Goal: Information Seeking & Learning: Learn about a topic

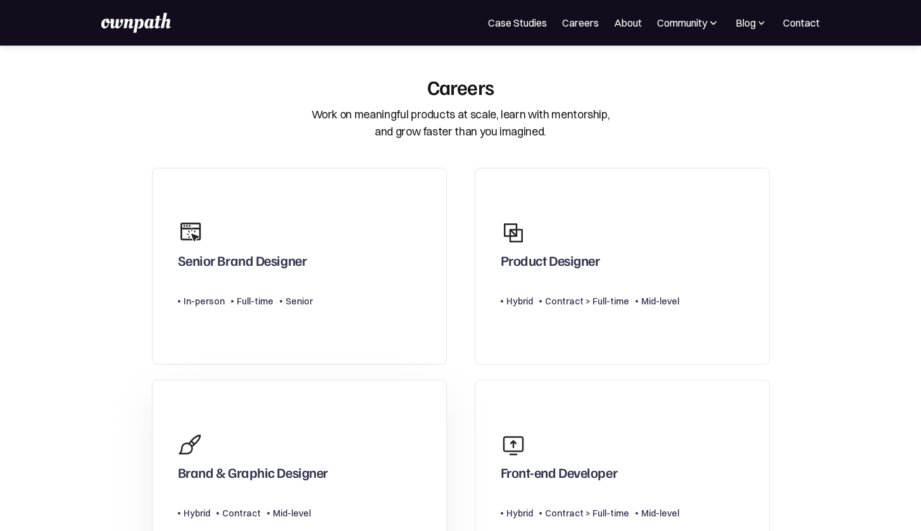
scroll to position [103, 0]
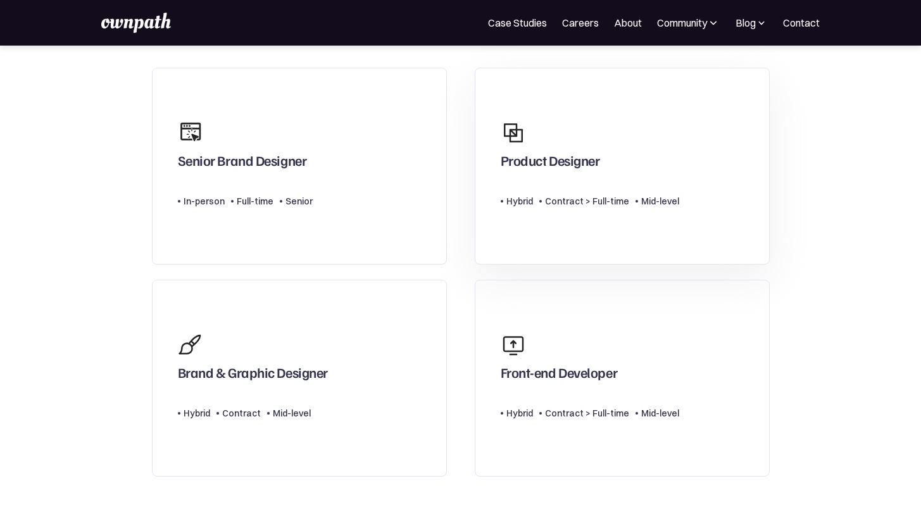
click at [540, 208] on div "Contract > Full-time" at bounding box center [585, 201] width 90 height 15
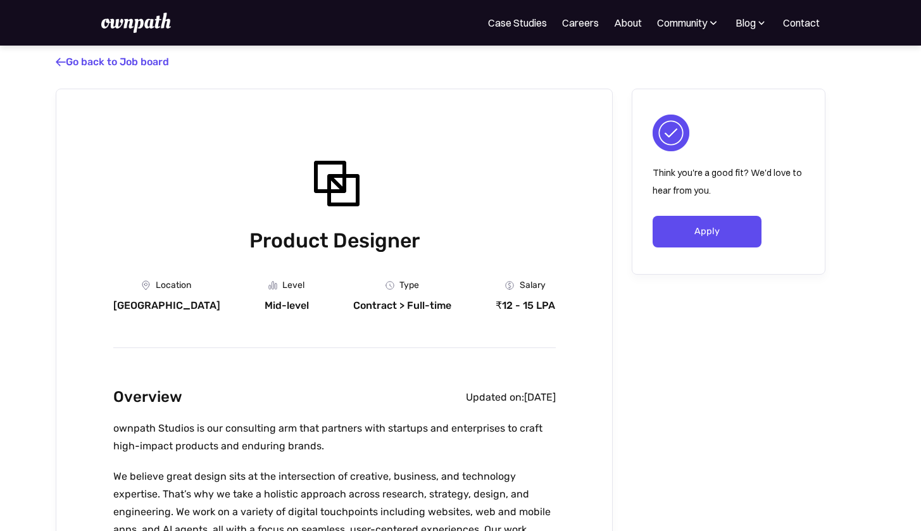
scroll to position [13, 0]
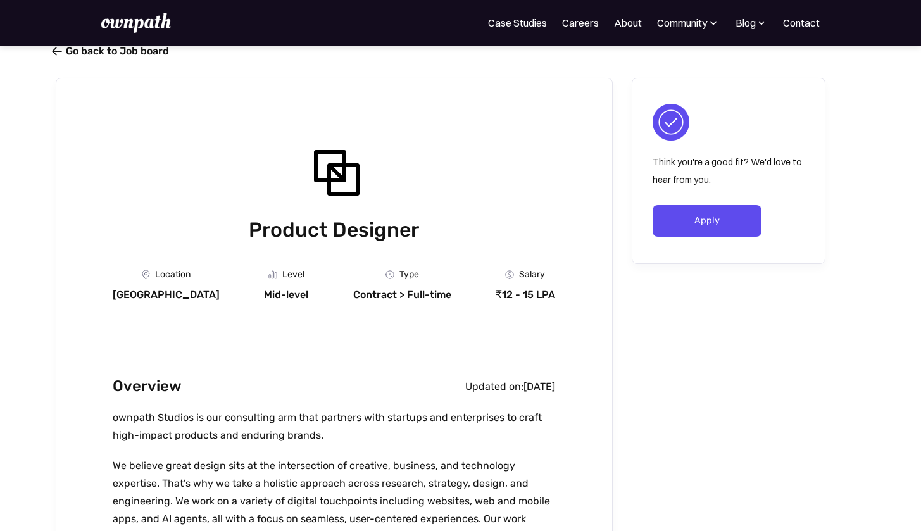
click at [63, 51] on link " Go back to Job board" at bounding box center [112, 51] width 113 height 12
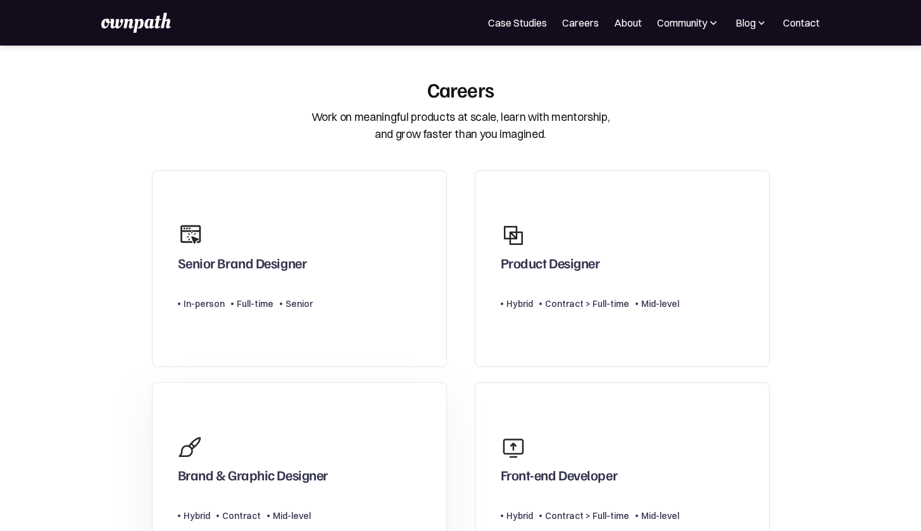
click at [290, 424] on link "Brand & Graphic Designer Type Level Hybrid Contract Mid-level" at bounding box center [299, 480] width 295 height 197
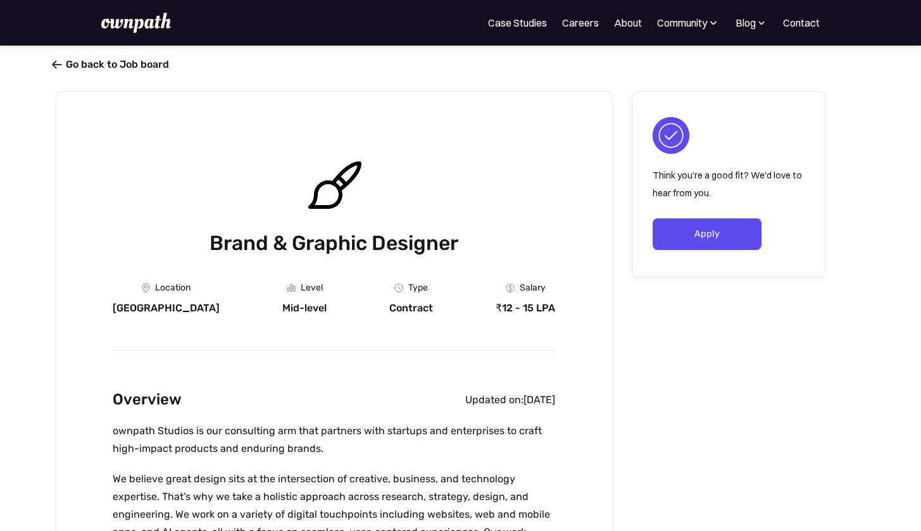
click at [65, 60] on link " Go back to Job board" at bounding box center [112, 64] width 113 height 12
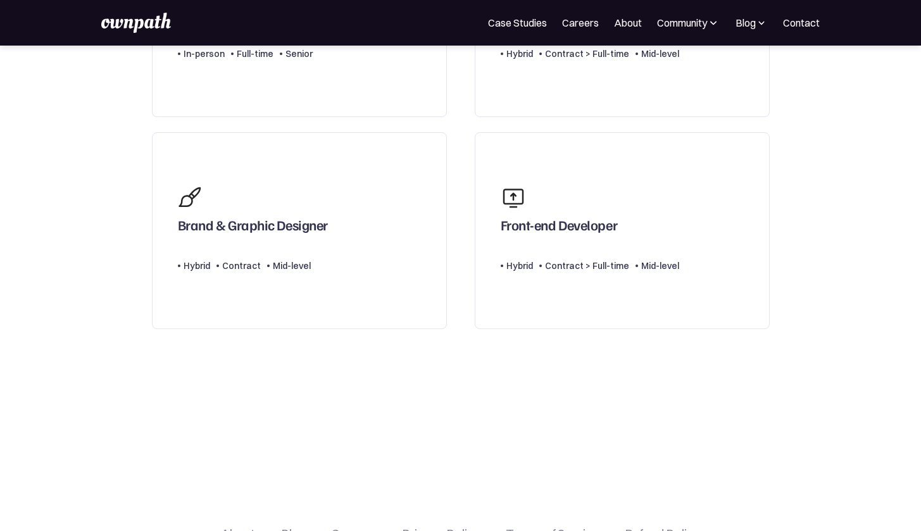
scroll to position [253, 0]
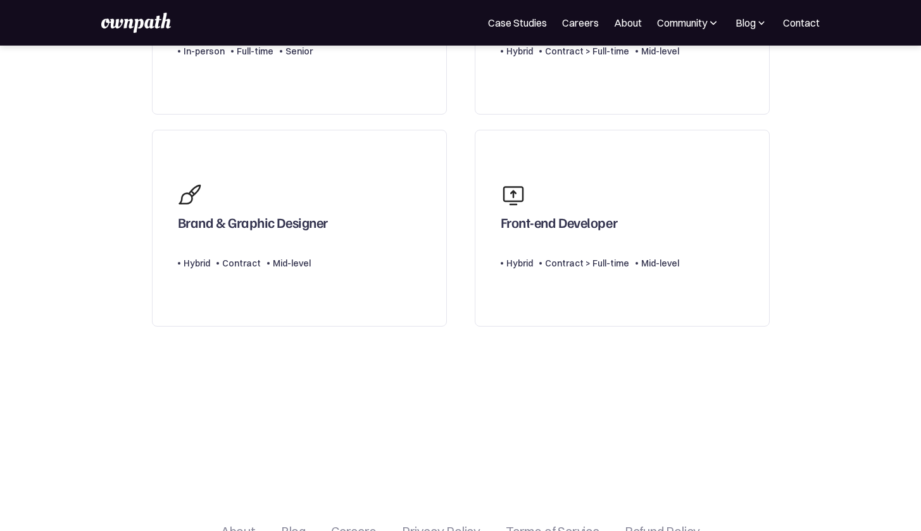
click at [572, 30] on link "Careers" at bounding box center [580, 22] width 37 height 15
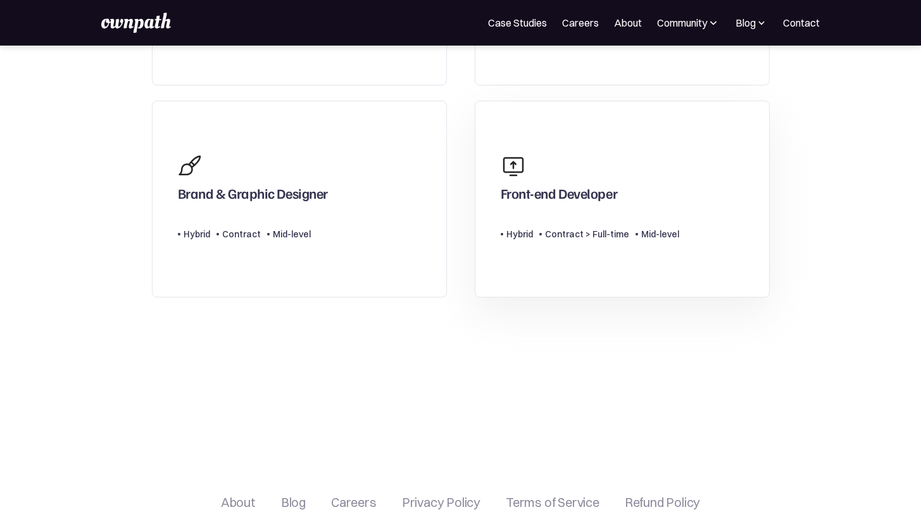
scroll to position [54, 0]
